Goal: Information Seeking & Learning: Learn about a topic

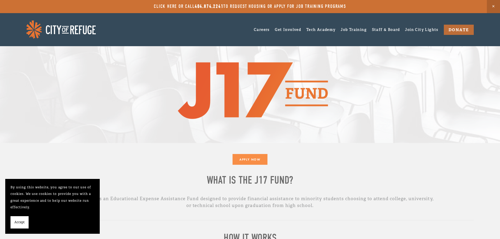
click at [21, 225] on span "Accept" at bounding box center [19, 222] width 10 height 7
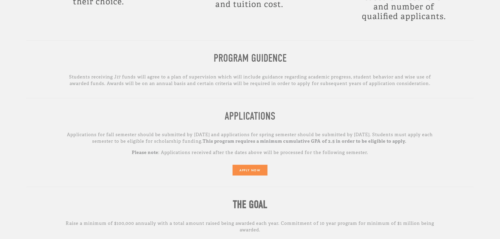
scroll to position [341, 0]
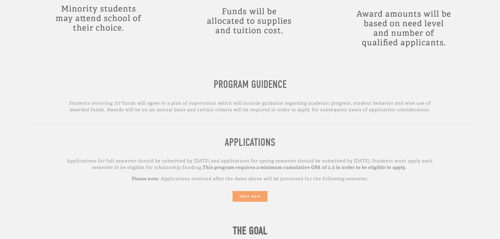
click at [238, 199] on link "APPLY NOW" at bounding box center [249, 196] width 35 height 11
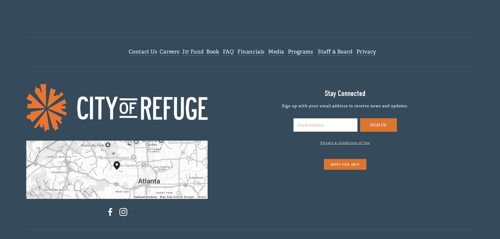
scroll to position [787, 0]
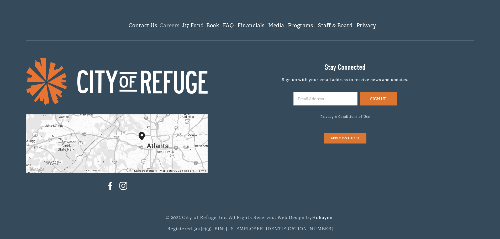
click at [163, 25] on link "Careers" at bounding box center [170, 25] width 20 height 7
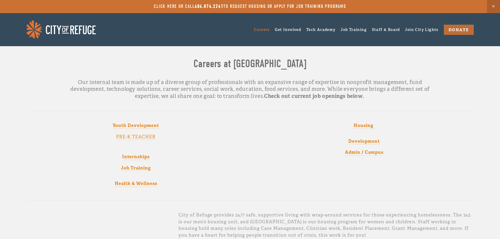
scroll to position [79, 0]
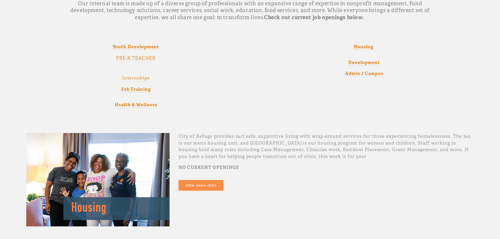
click at [133, 78] on strong "Internships" at bounding box center [136, 78] width 28 height 6
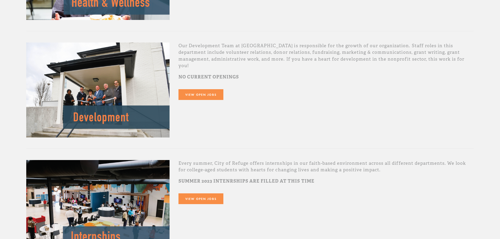
scroll to position [603, 0]
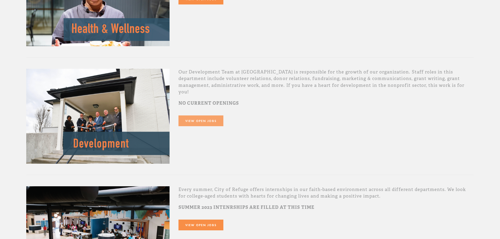
click at [194, 118] on link "View Open Jobs" at bounding box center [200, 120] width 45 height 11
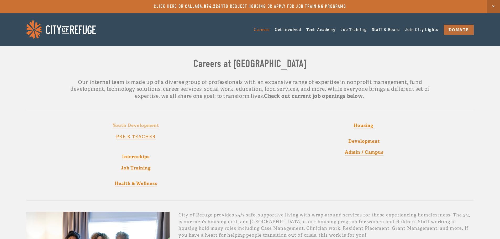
click at [154, 126] on strong "Youth Development" at bounding box center [136, 126] width 46 height 6
